Goal: Information Seeking & Learning: Learn about a topic

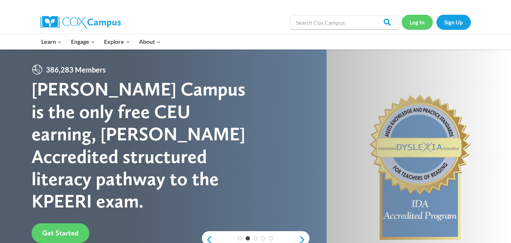
click at [415, 23] on link "Log In" at bounding box center [416, 22] width 31 height 15
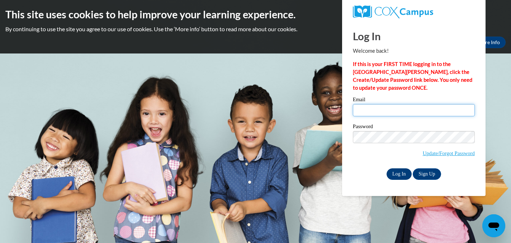
type input "kbailey14@daltonstate.edu"
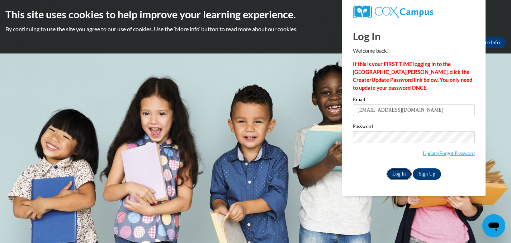
click at [398, 171] on input "Log In" at bounding box center [398, 173] width 25 height 11
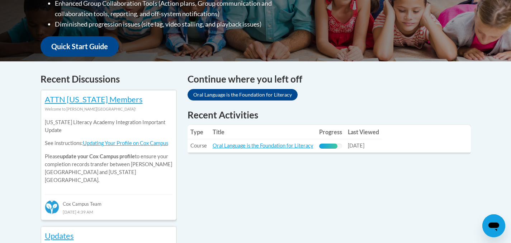
scroll to position [246, 0]
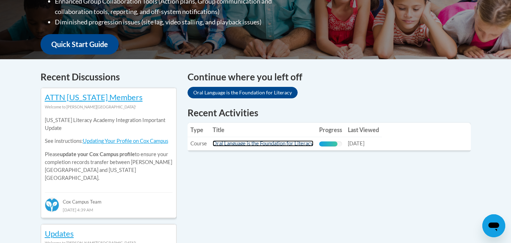
click at [276, 143] on link "Oral Language is the Foundation for Literacy" at bounding box center [262, 143] width 101 height 6
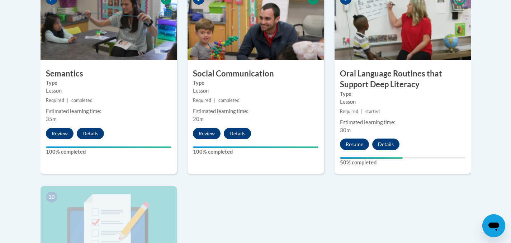
scroll to position [651, 0]
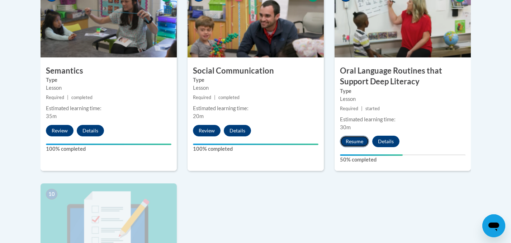
click at [349, 136] on button "Resume" at bounding box center [354, 140] width 29 height 11
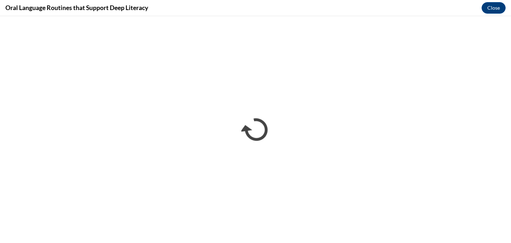
scroll to position [0, 0]
click at [498, 6] on button "Close" at bounding box center [493, 7] width 24 height 11
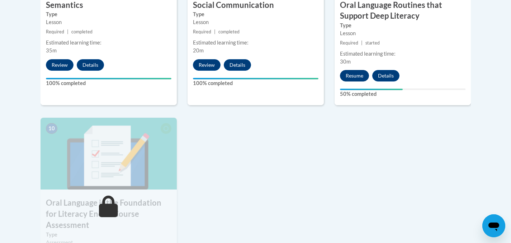
scroll to position [703, 0]
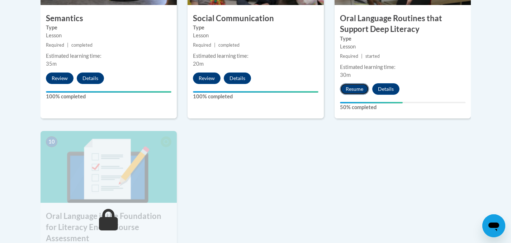
click at [356, 85] on button "Resume" at bounding box center [354, 88] width 29 height 11
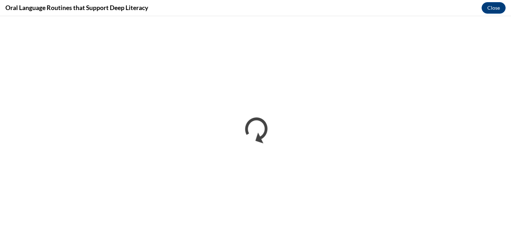
scroll to position [0, 0]
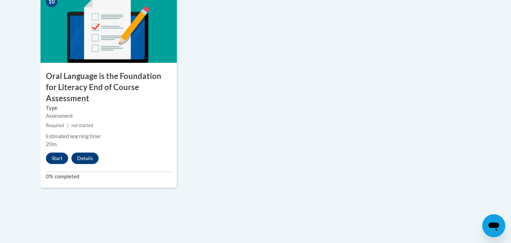
scroll to position [853, 0]
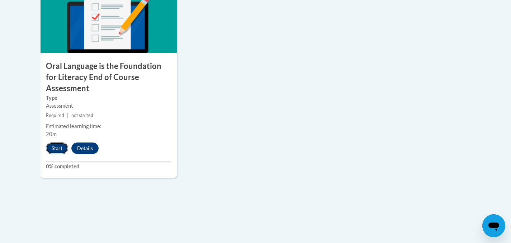
click at [55, 142] on button "Start" at bounding box center [57, 147] width 22 height 11
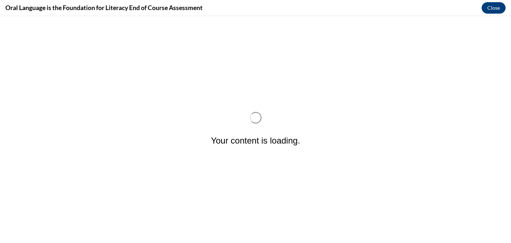
scroll to position [0, 0]
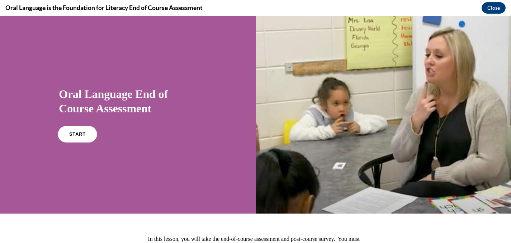
click at [85, 132] on link "START" at bounding box center [77, 134] width 39 height 16
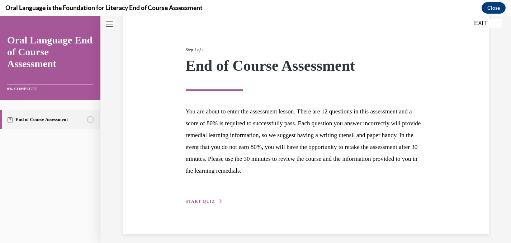
scroll to position [75, 0]
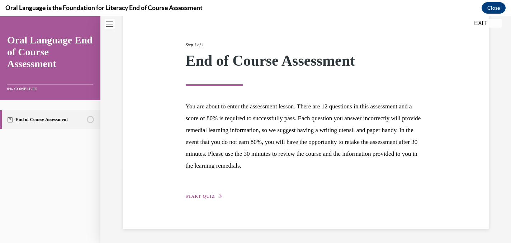
click at [209, 195] on span "START QUIZ" at bounding box center [200, 195] width 29 height 5
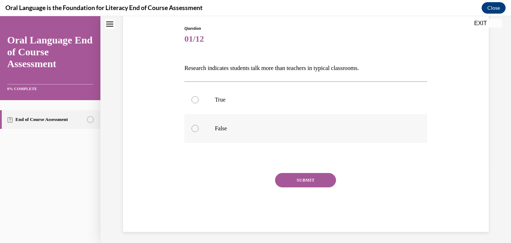
click at [217, 130] on p "False" at bounding box center [312, 128] width 194 height 7
click at [198, 130] on input "False" at bounding box center [194, 128] width 7 height 7
radio input "true"
click at [301, 181] on button "SUBMIT" at bounding box center [305, 180] width 61 height 14
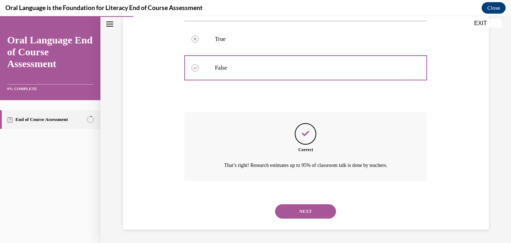
scroll to position [136, 0]
click at [296, 214] on button "NEXT" at bounding box center [305, 210] width 61 height 14
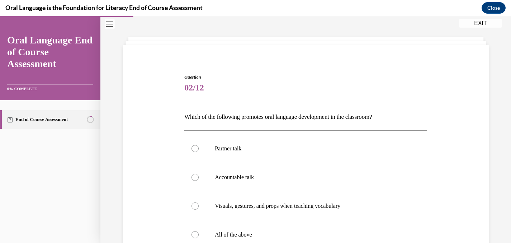
scroll to position [34, 0]
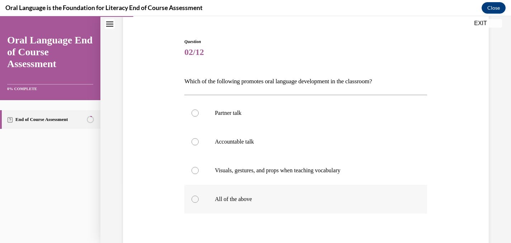
click at [294, 201] on p "All of the above" at bounding box center [312, 198] width 194 height 7
click at [198, 201] on input "All of the above" at bounding box center [194, 198] width 7 height 7
radio input "true"
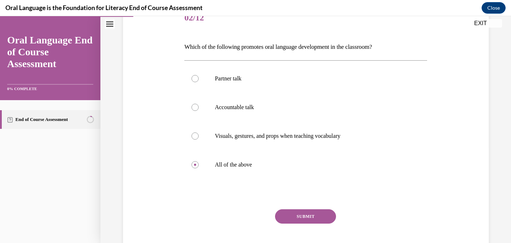
click at [304, 215] on button "SUBMIT" at bounding box center [305, 216] width 61 height 14
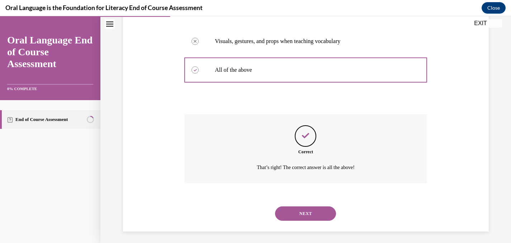
scroll to position [193, 0]
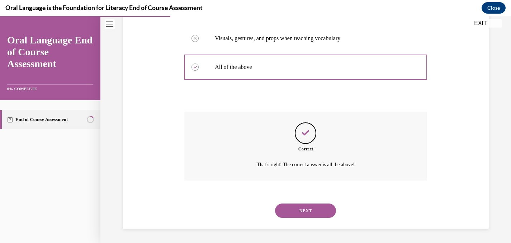
click at [305, 210] on button "NEXT" at bounding box center [305, 210] width 61 height 14
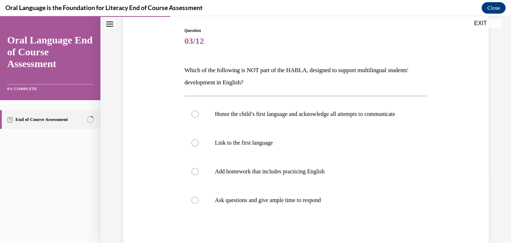
scroll to position [72, 0]
click at [305, 185] on label "Add homework that includes practicing English" at bounding box center [305, 172] width 243 height 29
click at [198, 176] on input "Add homework that includes practicing English" at bounding box center [194, 171] width 7 height 7
radio input "true"
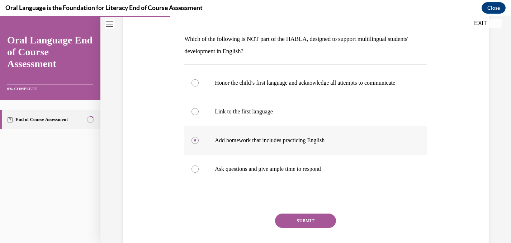
scroll to position [104, 0]
click at [301, 222] on button "SUBMIT" at bounding box center [305, 219] width 61 height 14
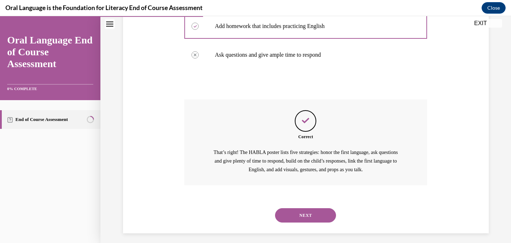
scroll to position [229, 0]
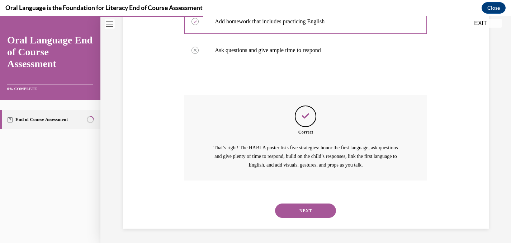
click at [303, 210] on button "NEXT" at bounding box center [305, 210] width 61 height 14
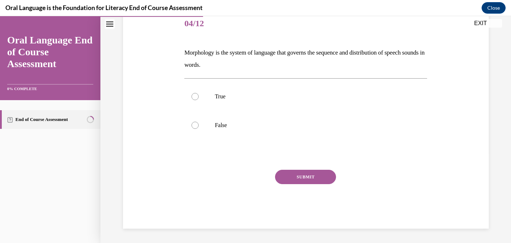
scroll to position [80, 0]
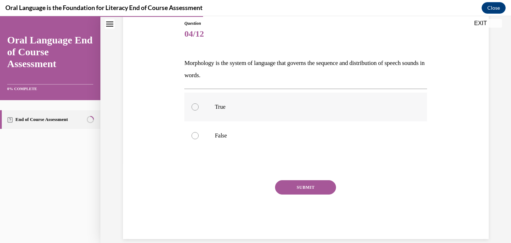
click at [301, 117] on label "True" at bounding box center [305, 106] width 243 height 29
click at [198, 110] on input "True" at bounding box center [194, 106] width 7 height 7
radio input "true"
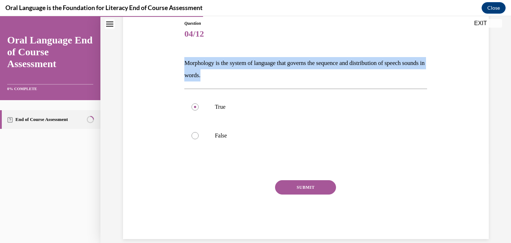
drag, startPoint x: 234, startPoint y: 78, endPoint x: 179, endPoint y: 58, distance: 57.5
click at [179, 58] on div "Question 04/12 Morphology is the system of language that governs the sequence a…" at bounding box center [305, 119] width 369 height 240
copy p "Morphology is the system of language that governs the sequence and distribution…"
click at [209, 134] on label "False" at bounding box center [305, 135] width 243 height 29
click at [198, 134] on input "False" at bounding box center [194, 135] width 7 height 7
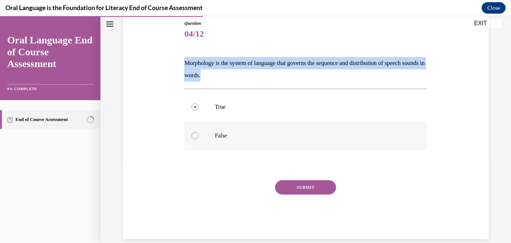
radio input "true"
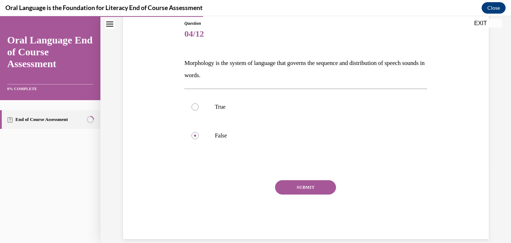
click at [323, 191] on button "SUBMIT" at bounding box center [305, 187] width 61 height 14
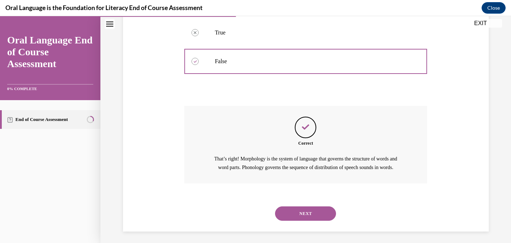
scroll to position [165, 0]
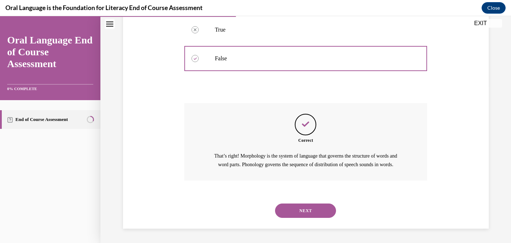
click at [302, 214] on button "NEXT" at bounding box center [305, 210] width 61 height 14
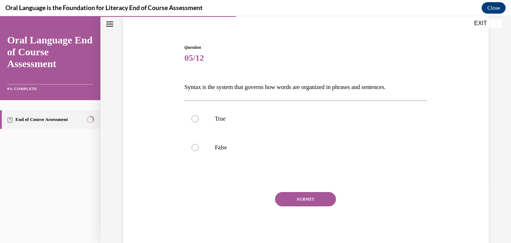
scroll to position [78, 0]
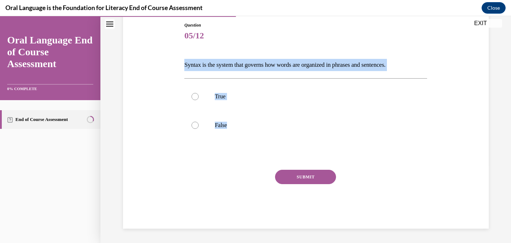
drag, startPoint x: 172, startPoint y: 64, endPoint x: 401, endPoint y: 145, distance: 242.8
click at [401, 145] on div "Question 05/12 Syntax is the system that governs how words are organized in phr…" at bounding box center [305, 114] width 369 height 228
copy div "Syntax is the system that governs how words are organized in phrases and senten…"
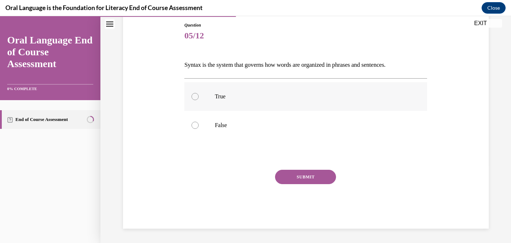
click at [211, 93] on label "True" at bounding box center [305, 96] width 243 height 29
click at [198, 93] on input "True" at bounding box center [194, 96] width 7 height 7
radio input "true"
click at [304, 173] on button "SUBMIT" at bounding box center [305, 176] width 61 height 14
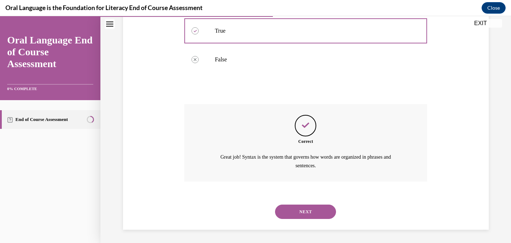
scroll to position [144, 0]
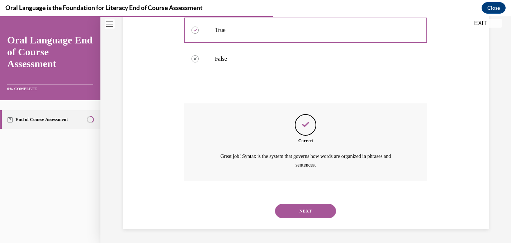
click at [298, 209] on button "NEXT" at bounding box center [305, 210] width 61 height 14
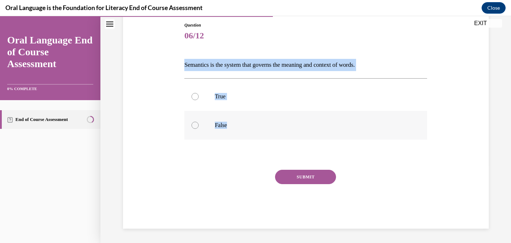
drag, startPoint x: 178, startPoint y: 61, endPoint x: 240, endPoint y: 123, distance: 87.9
click at [240, 123] on div "Question 06/12 Semantics is the system that governs the meaning and context of …" at bounding box center [305, 114] width 369 height 228
copy div "Semantics is the system that governs the meaning and context of words.  True Fa…"
click at [233, 93] on p "True" at bounding box center [312, 96] width 194 height 7
click at [198, 93] on input "True" at bounding box center [194, 96] width 7 height 7
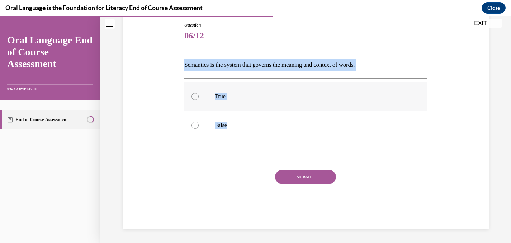
radio input "true"
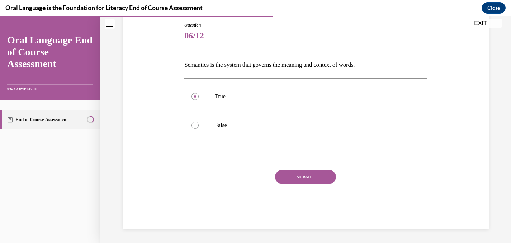
click at [306, 177] on button "SUBMIT" at bounding box center [305, 176] width 61 height 14
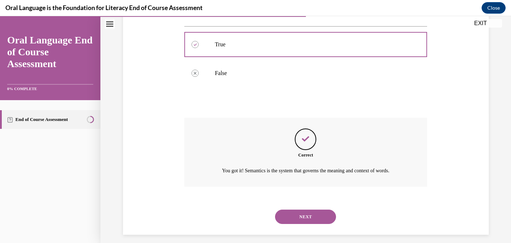
scroll to position [136, 0]
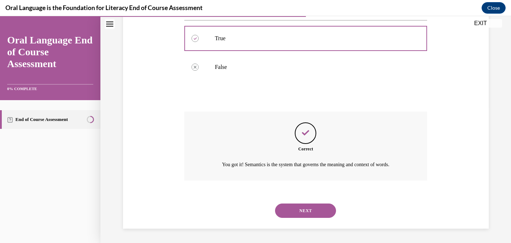
click at [301, 210] on button "NEXT" at bounding box center [305, 210] width 61 height 14
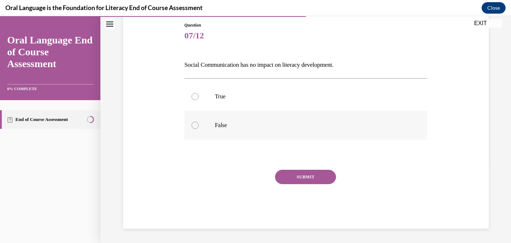
click at [290, 117] on label "False" at bounding box center [305, 125] width 243 height 29
click at [198, 121] on input "False" at bounding box center [194, 124] width 7 height 7
radio input "true"
click at [287, 181] on button "SUBMIT" at bounding box center [305, 176] width 61 height 14
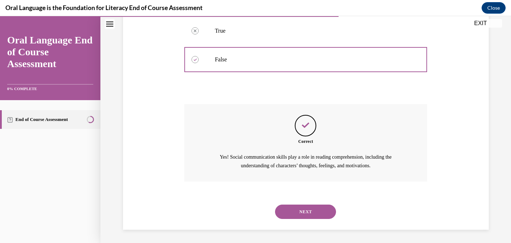
scroll to position [144, 0]
click at [288, 208] on button "NEXT" at bounding box center [305, 210] width 61 height 14
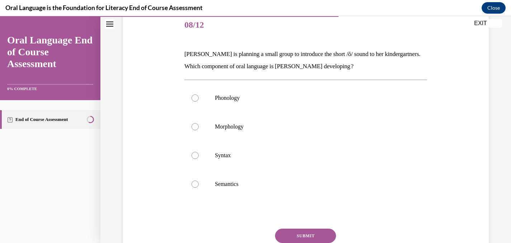
scroll to position [90, 0]
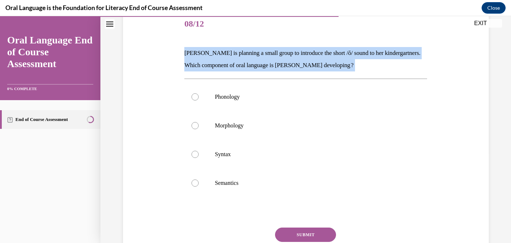
drag, startPoint x: 178, startPoint y: 44, endPoint x: 404, endPoint y: 72, distance: 227.7
click at [404, 72] on div "Question 08/12 Mrs. Coleman is planning a small group to introduce the short /ŏ…" at bounding box center [305, 137] width 369 height 297
copy div "Mrs. Coleman is planning a small group to introduce the short /ŏ/ sound to her …"
click at [154, 98] on div "Question 08/12 Mrs. Coleman is planning a small group to introduce the short /ŏ…" at bounding box center [305, 137] width 369 height 297
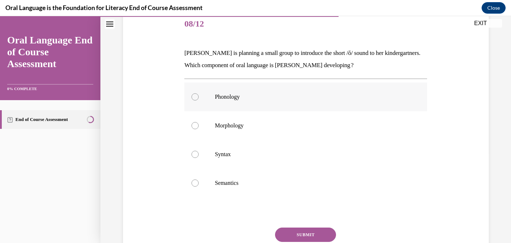
click at [215, 101] on label "Phonology" at bounding box center [305, 96] width 243 height 29
click at [198, 100] on input "Phonology" at bounding box center [194, 96] width 7 height 7
radio input "true"
click at [297, 237] on button "SUBMIT" at bounding box center [305, 234] width 61 height 14
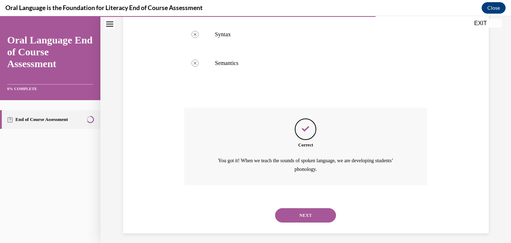
scroll to position [214, 0]
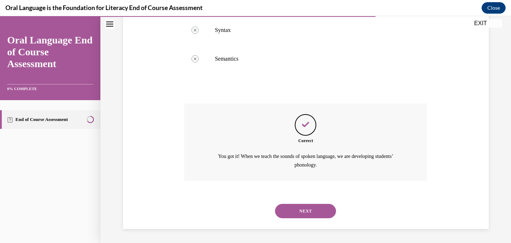
click at [295, 209] on button "NEXT" at bounding box center [305, 210] width 61 height 14
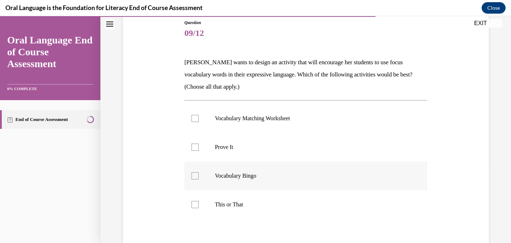
scroll to position [84, 0]
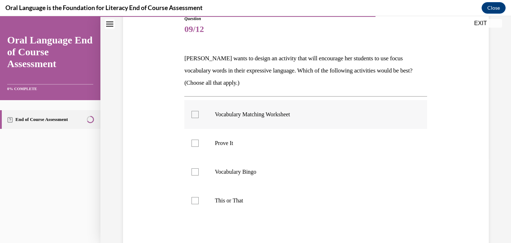
click at [288, 107] on label "Vocabulary Matching Worksheet" at bounding box center [305, 114] width 243 height 29
click at [198, 111] on input "Vocabulary Matching Worksheet" at bounding box center [194, 114] width 7 height 7
checkbox input "true"
click at [269, 141] on p "Prove It" at bounding box center [312, 142] width 194 height 7
click at [198, 141] on input "Prove It" at bounding box center [194, 142] width 7 height 7
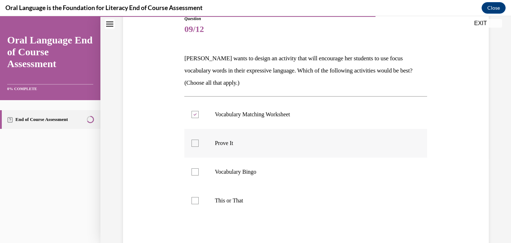
checkbox input "true"
click at [249, 168] on p "Vocabulary Bingo" at bounding box center [312, 171] width 194 height 7
click at [198, 168] on input "Vocabulary Bingo" at bounding box center [194, 171] width 7 height 7
checkbox input "true"
click at [233, 201] on p "This or That" at bounding box center [312, 200] width 194 height 7
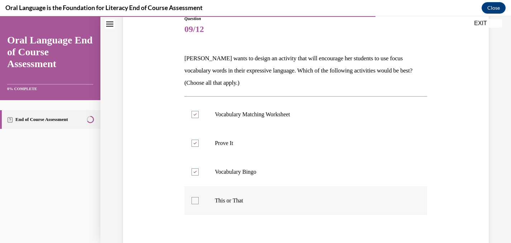
click at [198, 201] on input "This or That" at bounding box center [194, 200] width 7 height 7
checkbox input "true"
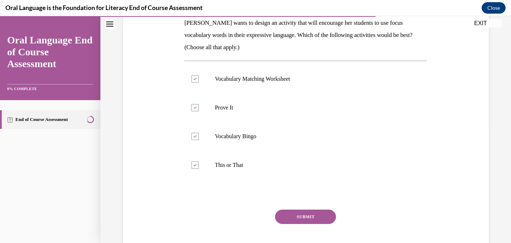
click at [293, 212] on button "SUBMIT" at bounding box center [305, 216] width 61 height 14
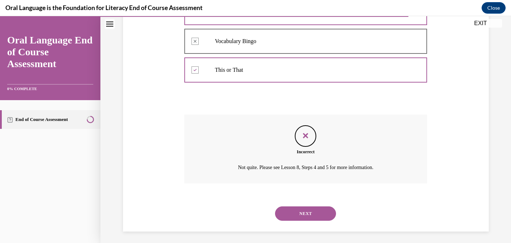
scroll to position [217, 0]
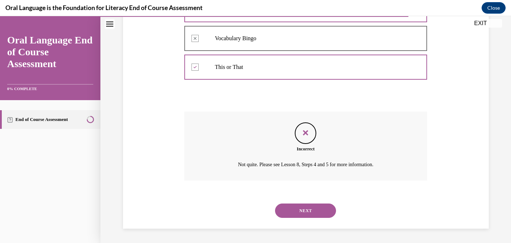
click at [300, 209] on button "NEXT" at bounding box center [305, 210] width 61 height 14
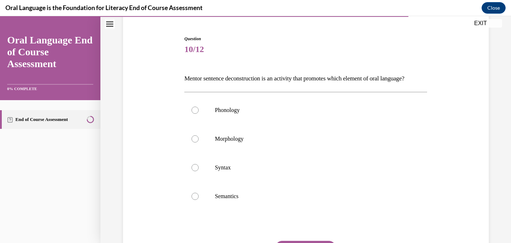
scroll to position [66, 0]
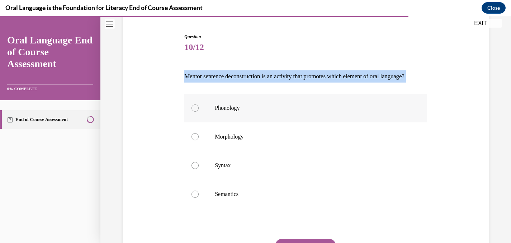
drag, startPoint x: 178, startPoint y: 59, endPoint x: 236, endPoint y: 107, distance: 74.8
click at [236, 107] on div "Question 10/12 Mentor sentence deconstruction is an activity that promotes whic…" at bounding box center [305, 154] width 369 height 285
copy div "Mentor sentence deconstruction is an activity that promotes which element of or…"
click at [188, 99] on div "Question 10/12 Mentor sentence deconstruction is an activity that promotes whic…" at bounding box center [305, 165] width 243 height 264
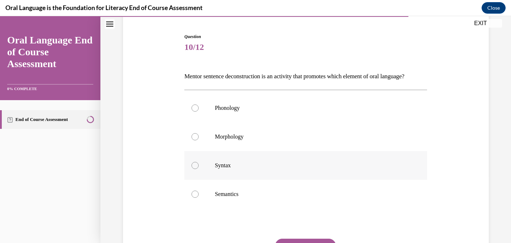
click at [214, 179] on label "Syntax" at bounding box center [305, 165] width 243 height 29
click at [198, 169] on input "Syntax" at bounding box center [194, 165] width 7 height 7
radio input "true"
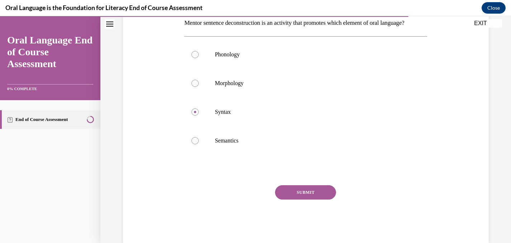
click at [304, 199] on button "SUBMIT" at bounding box center [305, 192] width 61 height 14
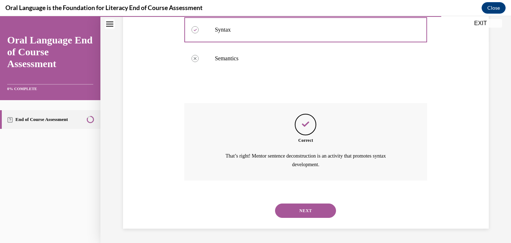
scroll to position [214, 0]
click at [302, 210] on button "NEXT" at bounding box center [305, 210] width 61 height 14
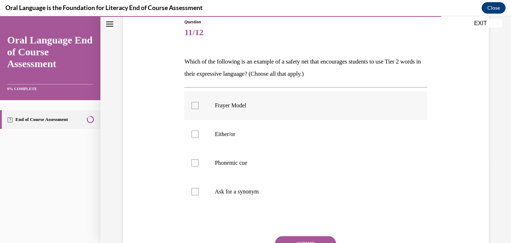
scroll to position [82, 0]
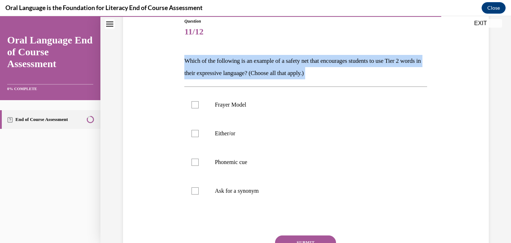
drag, startPoint x: 188, startPoint y: 49, endPoint x: 353, endPoint y: 82, distance: 168.4
click at [353, 85] on div "Question 11/12 Which of the following is an example of a safety net that encour…" at bounding box center [305, 156] width 243 height 276
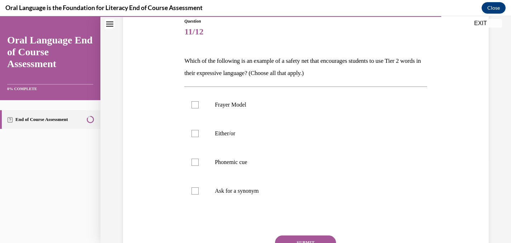
click at [155, 130] on div "Question 11/12 Which of the following is an example of a safety net that encour…" at bounding box center [305, 144] width 369 height 297
click at [207, 61] on p "Which of the following is an example of a safety net that encourages students t…" at bounding box center [305, 67] width 243 height 24
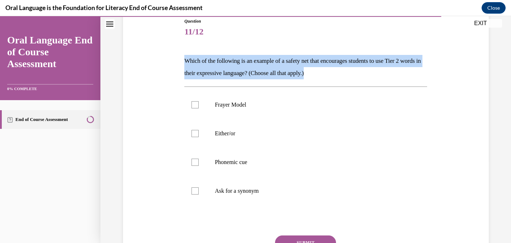
click at [207, 61] on p "Which of the following is an example of a safety net that encourages students t…" at bounding box center [305, 67] width 243 height 24
copy p "Which of the following is an example of a safety net that encourages students t…"
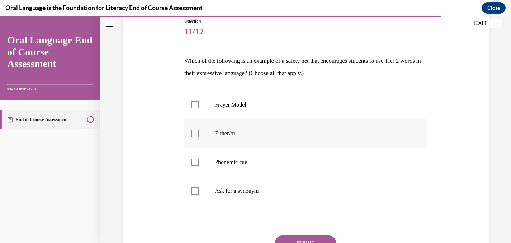
click at [222, 135] on p "Either/or" at bounding box center [312, 133] width 194 height 7
click at [198, 135] on input "Either/or" at bounding box center [194, 133] width 7 height 7
checkbox input "true"
click at [227, 156] on label "Phonemic cue" at bounding box center [305, 162] width 243 height 29
click at [198, 158] on input "Phonemic cue" at bounding box center [194, 161] width 7 height 7
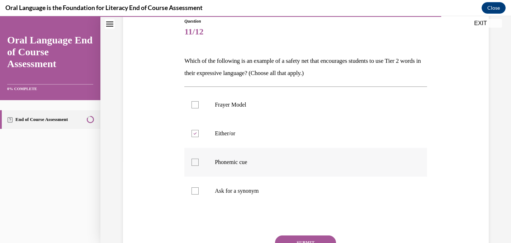
checkbox input "true"
click at [233, 194] on p "Ask for a synonym" at bounding box center [312, 190] width 194 height 7
click at [198, 194] on input "Ask for a synonym" at bounding box center [194, 190] width 7 height 7
checkbox input "true"
click at [291, 238] on button "SUBMIT" at bounding box center [305, 242] width 61 height 14
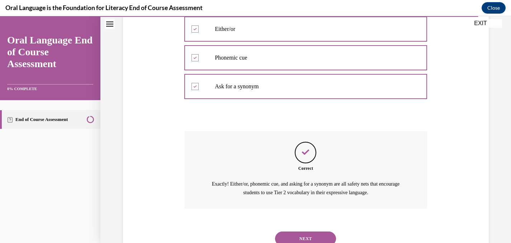
click at [287, 239] on button "NEXT" at bounding box center [305, 238] width 61 height 14
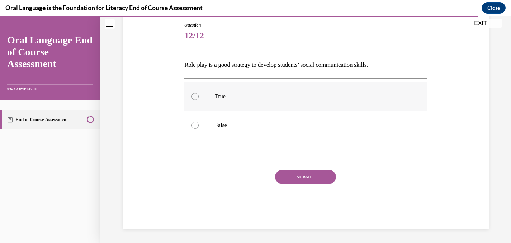
click at [236, 100] on label "True" at bounding box center [305, 96] width 243 height 29
click at [198, 100] on input "True" at bounding box center [194, 96] width 7 height 7
radio input "true"
click at [287, 176] on button "SUBMIT" at bounding box center [305, 176] width 61 height 14
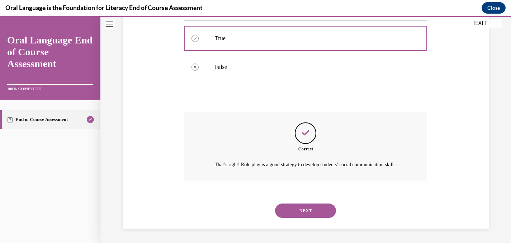
scroll to position [144, 0]
click at [298, 209] on button "NEXT" at bounding box center [305, 210] width 61 height 14
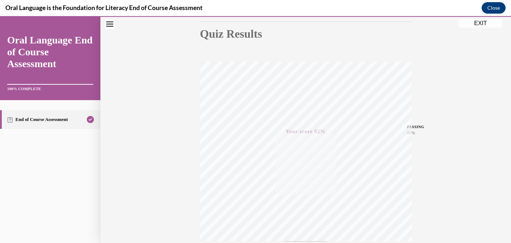
scroll to position [76, 0]
click at [477, 22] on button "EXIT" at bounding box center [480, 23] width 43 height 9
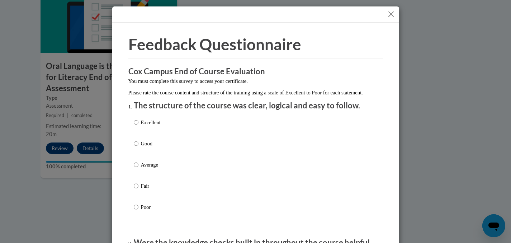
click at [173, 128] on div "Excellent Good Average Fair Poor" at bounding box center [256, 173] width 244 height 117
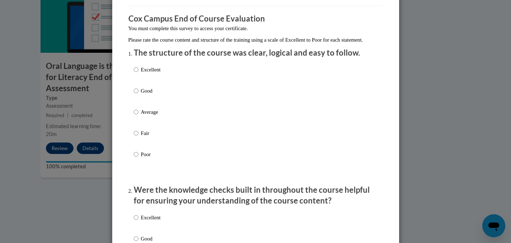
scroll to position [92, 0]
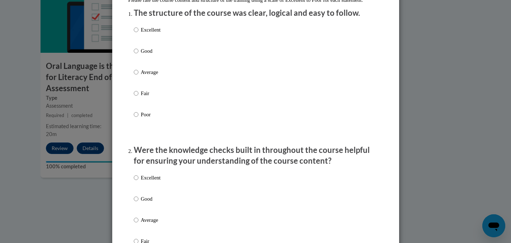
click at [140, 38] on label "Excellent" at bounding box center [147, 35] width 27 height 19
click at [138, 34] on input "Excellent" at bounding box center [136, 30] width 5 height 8
radio input "true"
click at [135, 181] on input "Excellent" at bounding box center [136, 177] width 5 height 8
radio input "true"
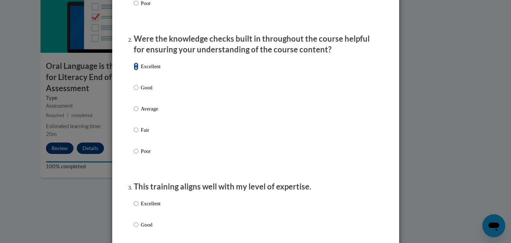
scroll to position [225, 0]
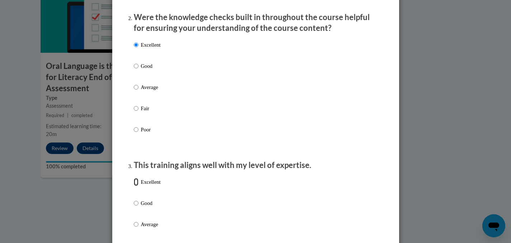
click at [134, 186] on input "Excellent" at bounding box center [136, 182] width 5 height 8
radio input "true"
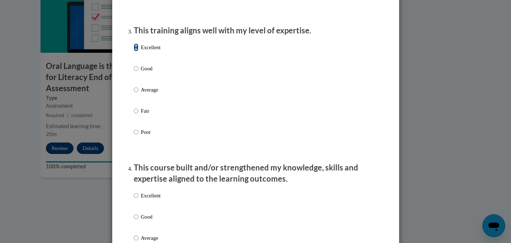
scroll to position [440, 0]
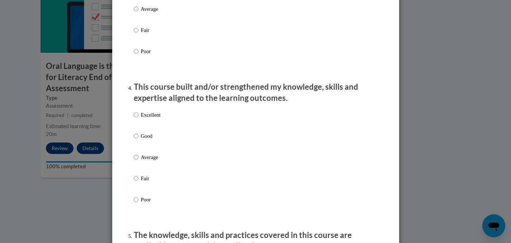
click at [138, 120] on label "Excellent" at bounding box center [147, 120] width 27 height 19
click at [138, 119] on input "Excellent" at bounding box center [136, 115] width 5 height 8
radio input "true"
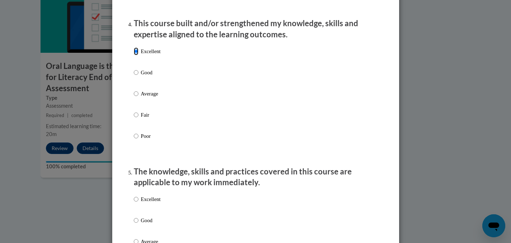
scroll to position [516, 0]
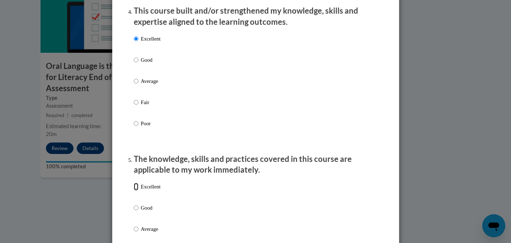
click at [134, 190] on input "Excellent" at bounding box center [136, 186] width 5 height 8
radio input "true"
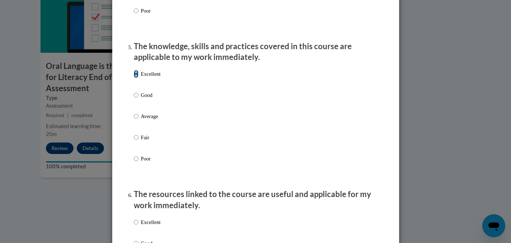
scroll to position [635, 0]
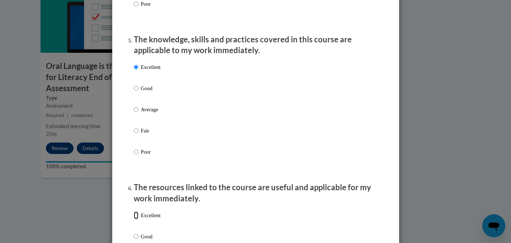
click at [135, 219] on input "Excellent" at bounding box center [136, 215] width 5 height 8
radio input "true"
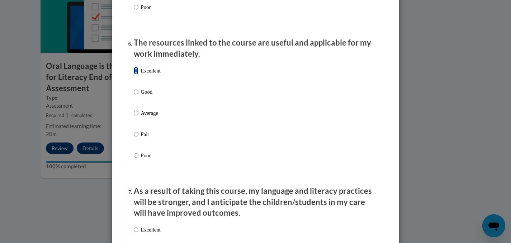
scroll to position [828, 0]
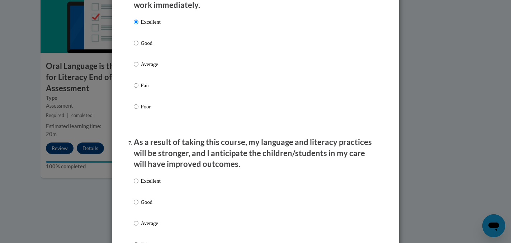
click at [139, 182] on div "Excellent Good Average Fair Poor" at bounding box center [147, 228] width 27 height 111
click at [138, 185] on input "Excellent" at bounding box center [136, 181] width 5 height 8
radio input "true"
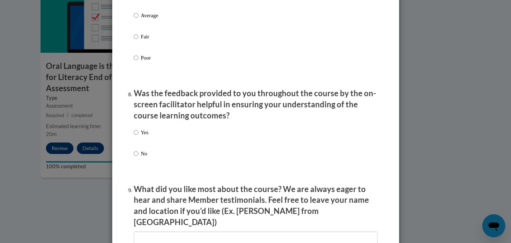
scroll to position [1088, 0]
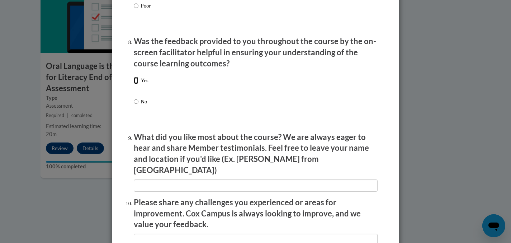
click at [135, 84] on input "Yes" at bounding box center [136, 80] width 5 height 8
radio input "true"
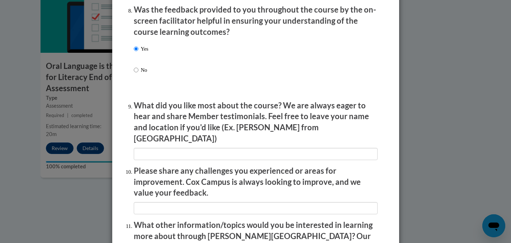
scroll to position [1162, 0]
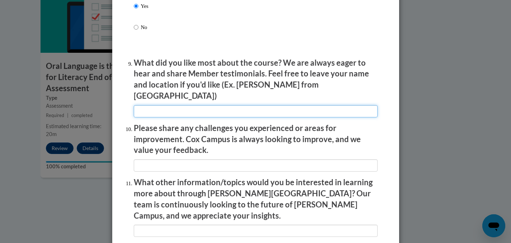
click at [164, 105] on input "textbox" at bounding box center [256, 111] width 244 height 12
type input "videos"
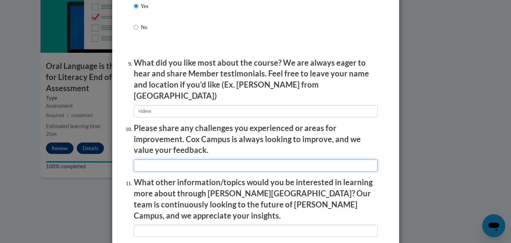
click at [157, 161] on input "textbox" at bounding box center [256, 165] width 244 height 12
type input "sound"
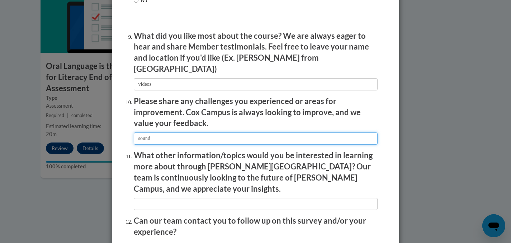
scroll to position [1204, 0]
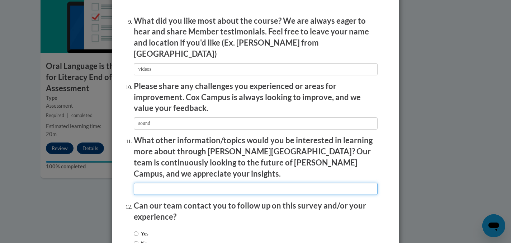
click at [166, 182] on input "textbox" at bounding box center [256, 188] width 244 height 12
type input "nothing"
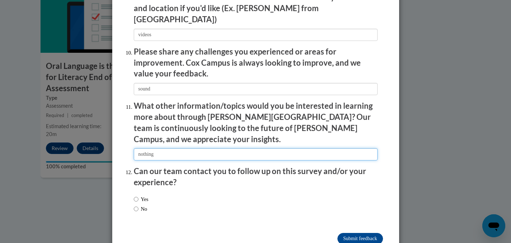
scroll to position [1248, 0]
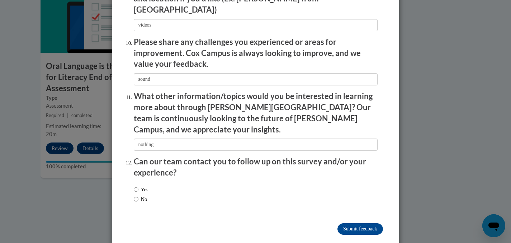
click at [140, 185] on label "Yes" at bounding box center [141, 189] width 15 height 8
click at [138, 185] on input "Yes" at bounding box center [136, 189] width 5 height 8
radio input "true"
click at [134, 195] on input "No" at bounding box center [136, 199] width 5 height 8
radio input "true"
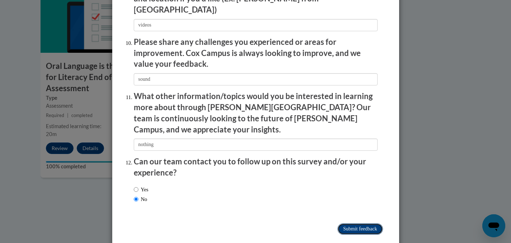
click at [357, 223] on input "Submit feedback" at bounding box center [359, 228] width 45 height 11
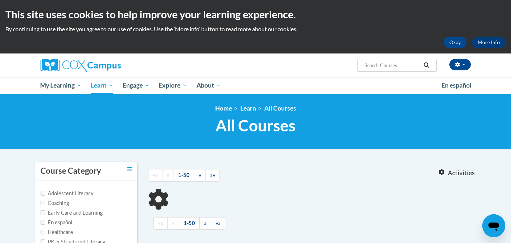
type input "writing"
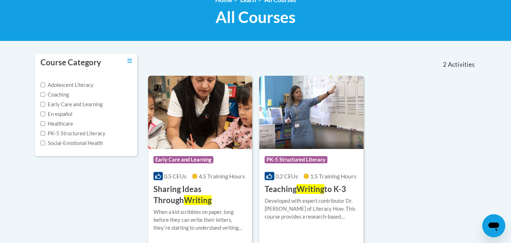
scroll to position [123, 0]
